Goal: Task Accomplishment & Management: Complete application form

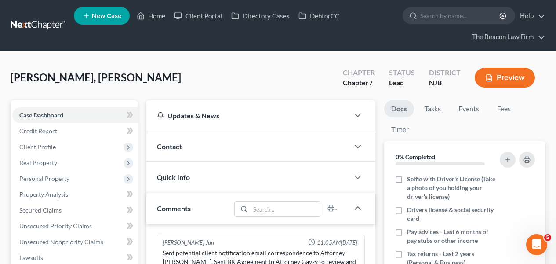
click at [20, 39] on nav "Home New Case Client Portal Directory Cases DebtorCC The Beacon Law Firm [EMAIL…" at bounding box center [278, 25] width 556 height 51
click at [22, 29] on link at bounding box center [39, 26] width 56 height 16
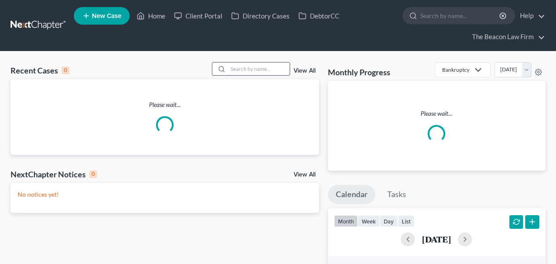
click at [271, 66] on input "search" at bounding box center [259, 68] width 62 height 13
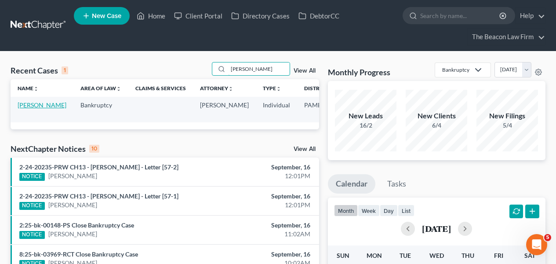
type input "[PERSON_NAME]"
click at [33, 109] on link "[PERSON_NAME]" at bounding box center [42, 104] width 49 height 7
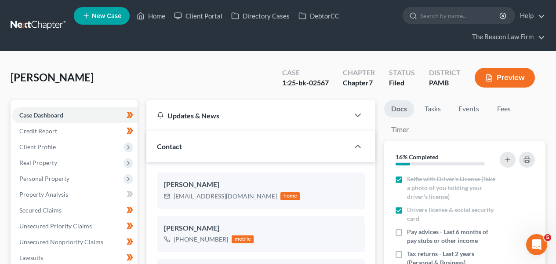
click at [40, 147] on span "Client Profile" at bounding box center [37, 146] width 36 height 7
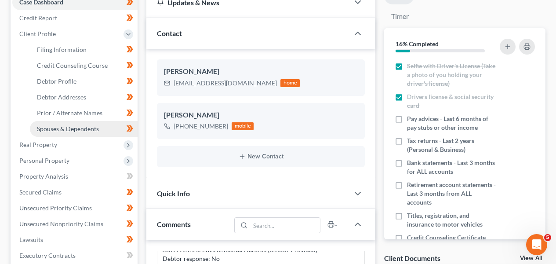
scroll to position [114, 0]
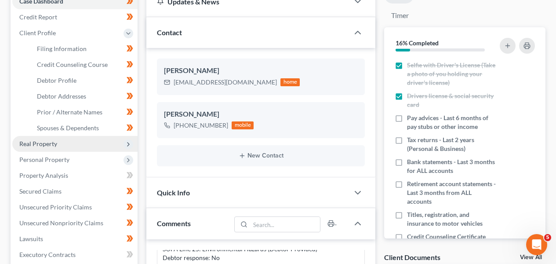
click at [61, 149] on span "Real Property" at bounding box center [74, 144] width 125 height 16
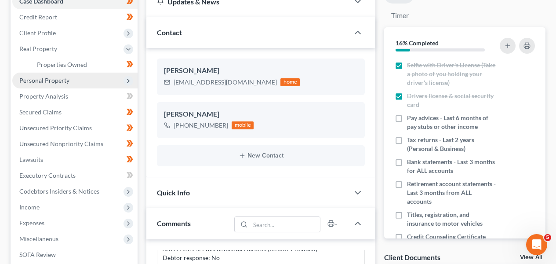
click at [73, 81] on span "Personal Property" at bounding box center [74, 81] width 125 height 16
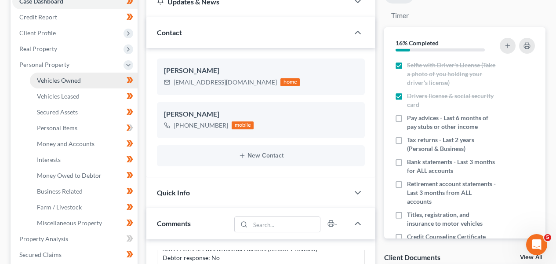
click at [74, 84] on link "Vehicles Owned" at bounding box center [84, 81] width 108 height 16
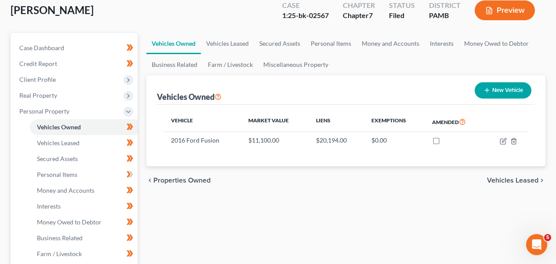
scroll to position [65, 0]
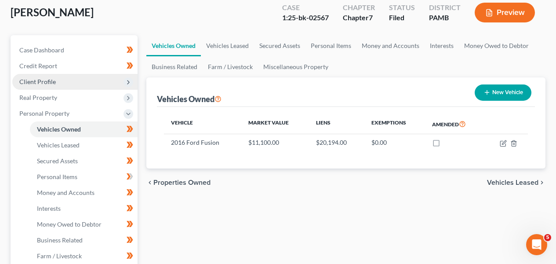
click at [88, 83] on span "Client Profile" at bounding box center [74, 82] width 125 height 16
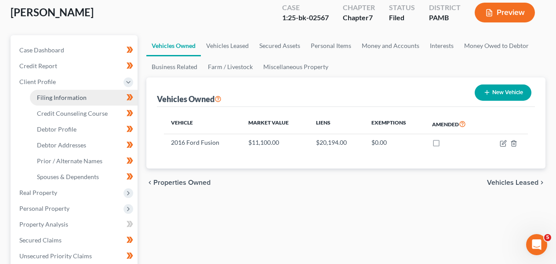
click at [81, 100] on span "Filing Information" at bounding box center [62, 97] width 50 height 7
select select "1"
select select "0"
select select "1"
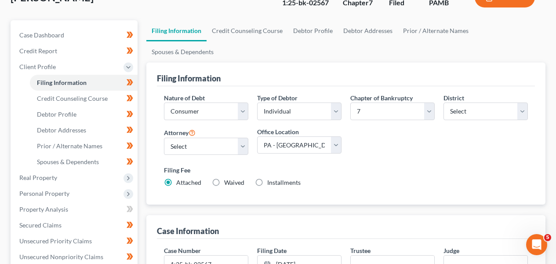
scroll to position [81, 0]
